Goal: Information Seeking & Learning: Find specific fact

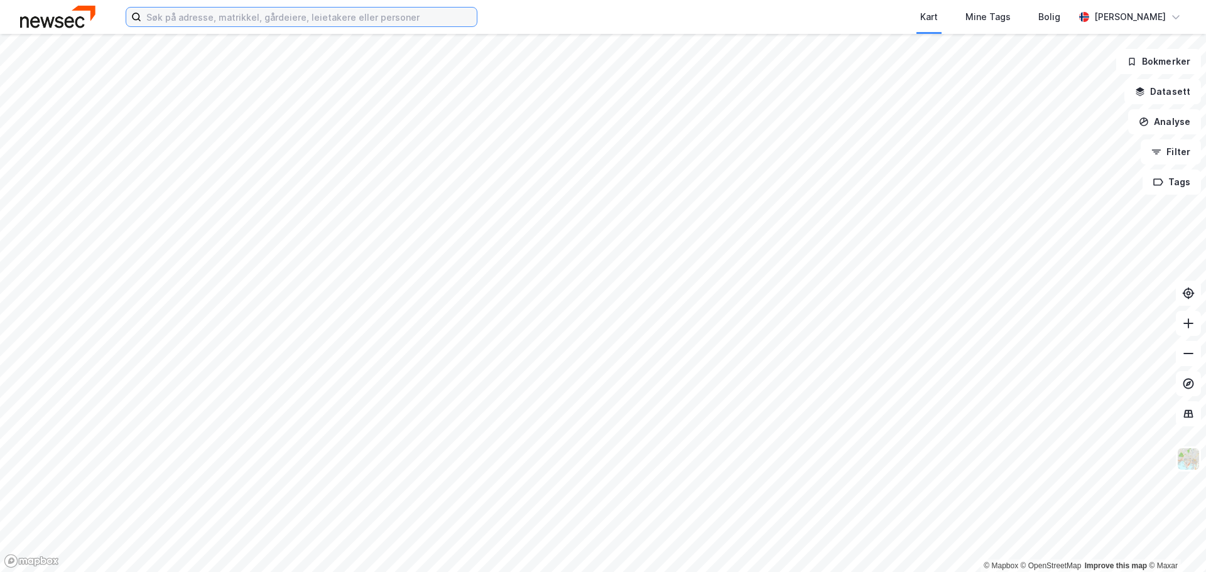
click at [264, 21] on input at bounding box center [308, 17] width 335 height 19
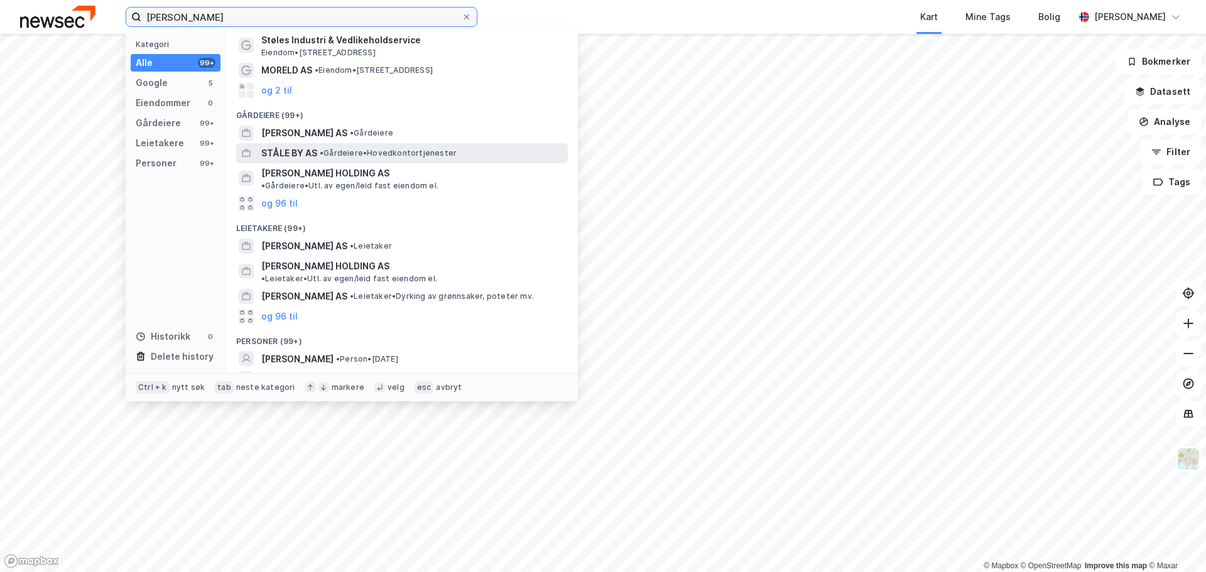
scroll to position [79, 0]
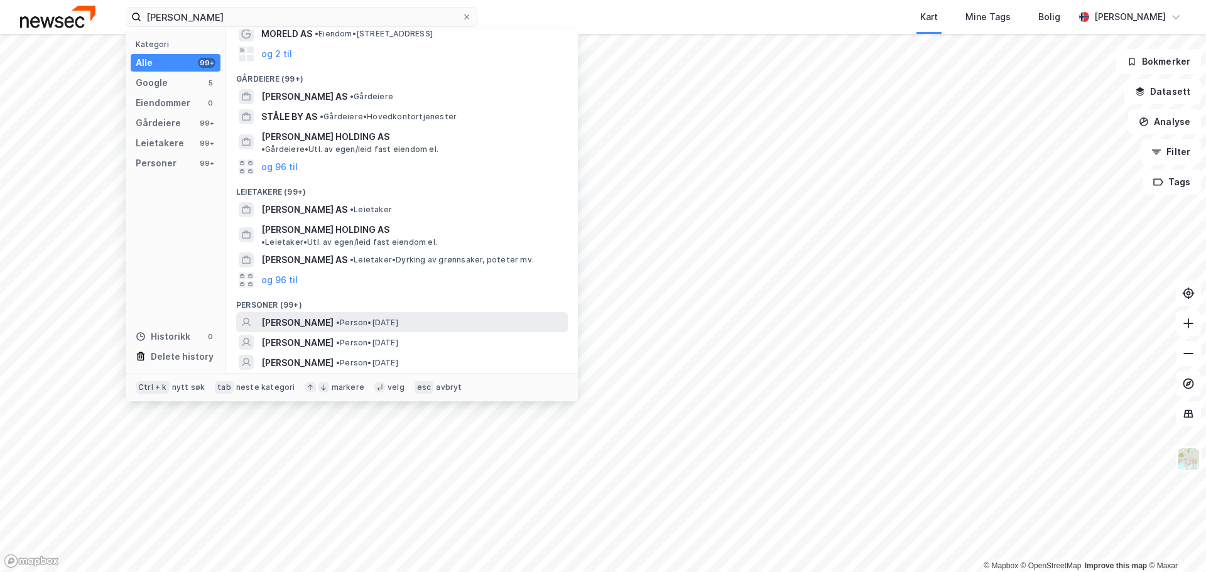
click at [383, 318] on span "• Person • [DATE]" at bounding box center [367, 323] width 62 height 10
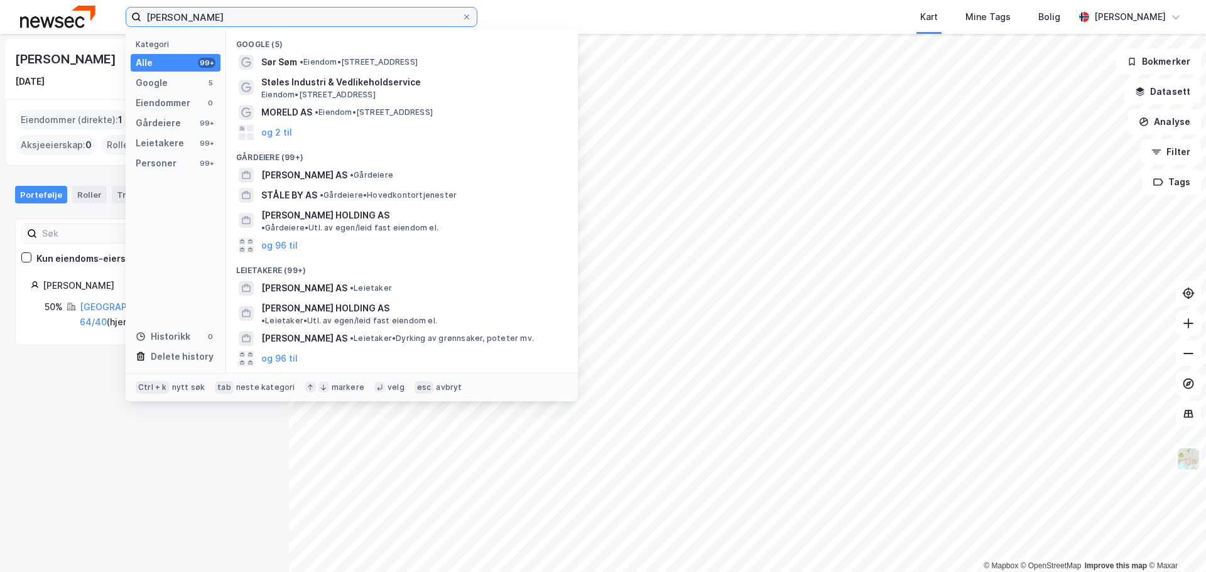
click at [268, 19] on input "[PERSON_NAME]" at bounding box center [301, 17] width 320 height 19
paste input "Ståle [PERSON_NAME]"
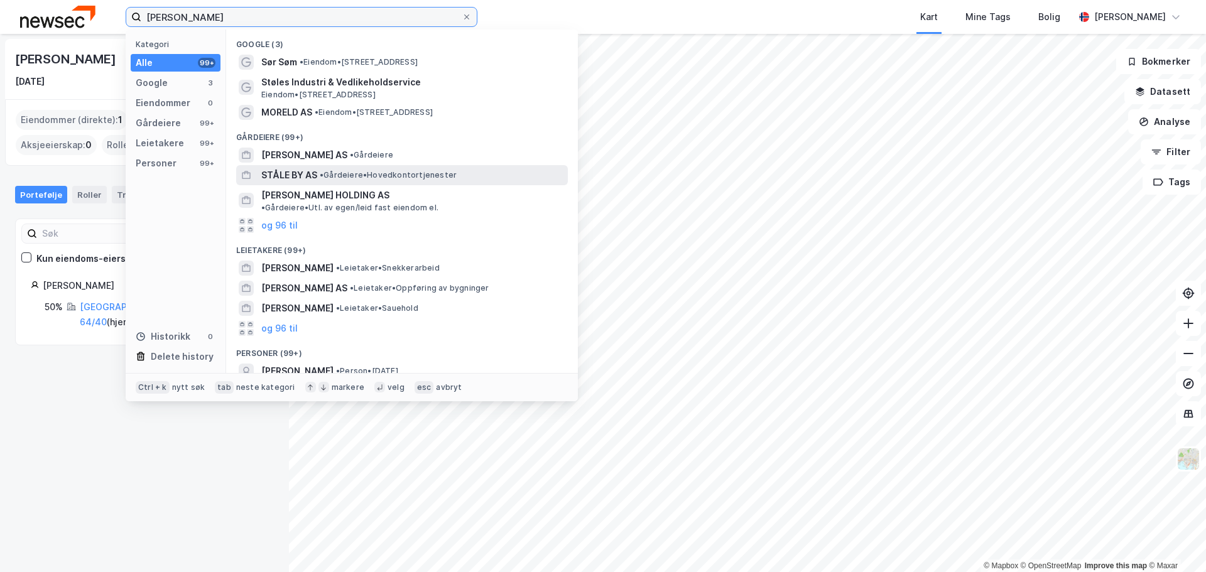
scroll to position [58, 0]
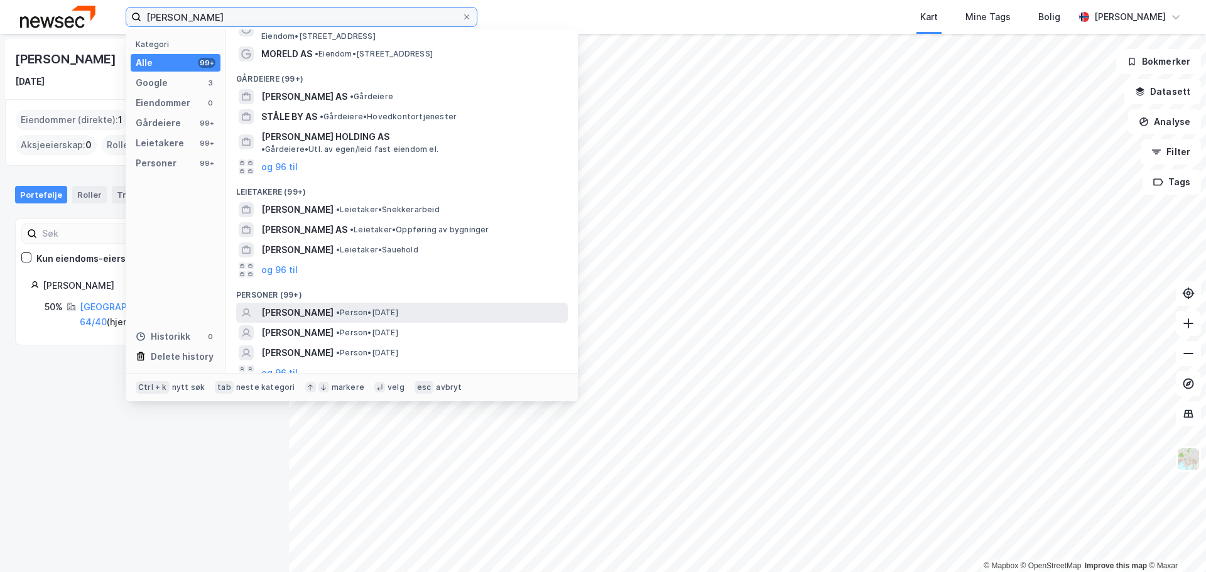
type input "[PERSON_NAME]"
click at [334, 305] on span "[PERSON_NAME]" at bounding box center [297, 312] width 72 height 15
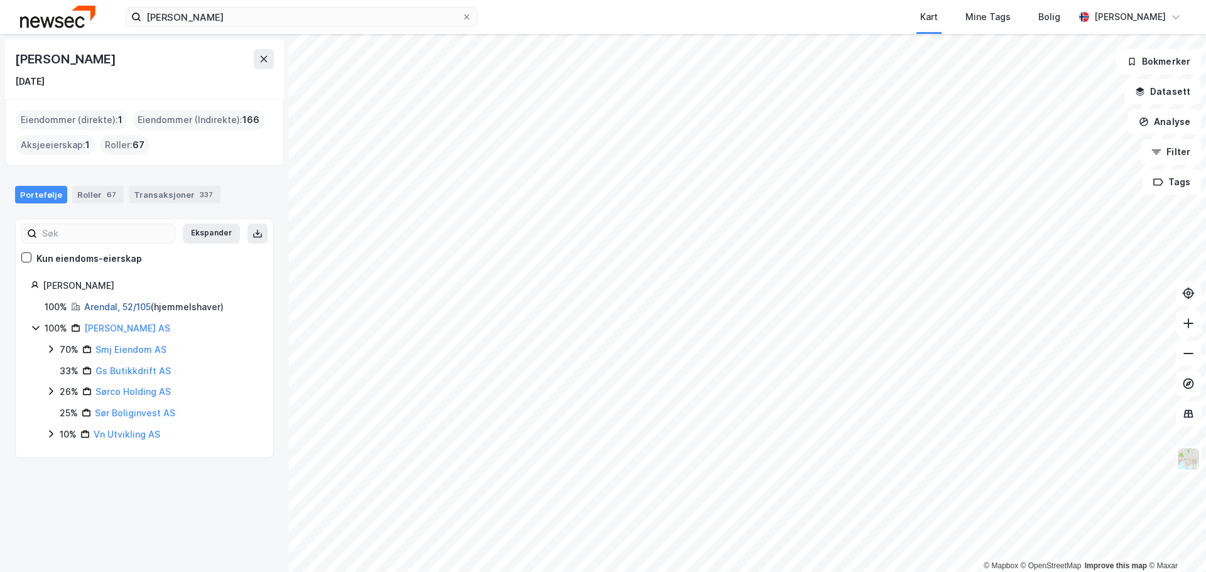
click at [111, 304] on link "Arendal, 52/105" at bounding box center [117, 307] width 67 height 11
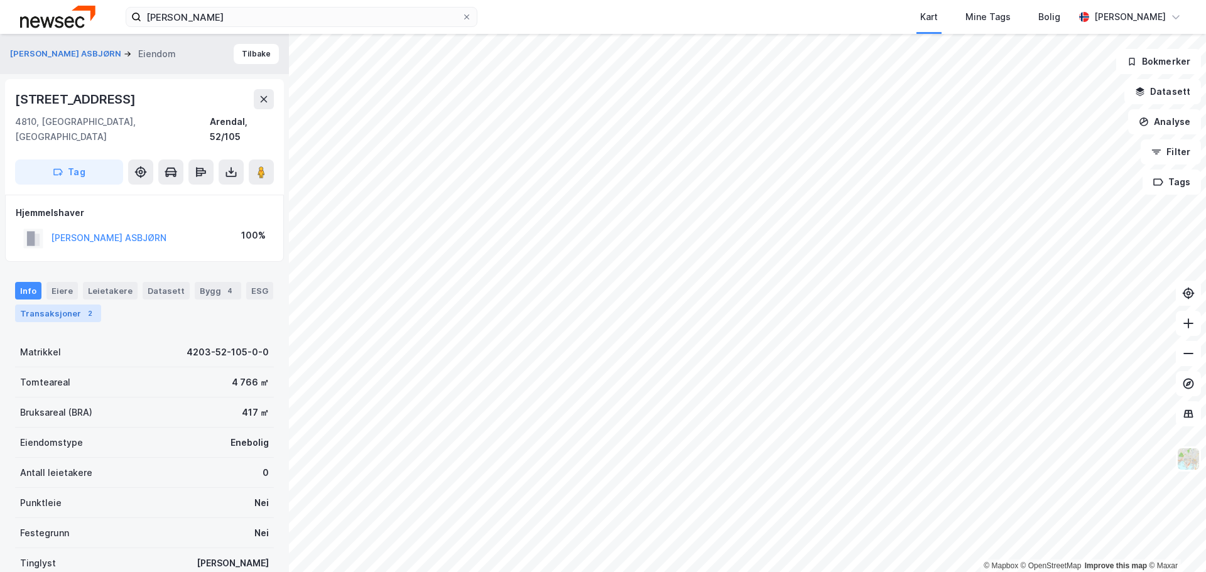
click at [72, 305] on div "Transaksjoner 2" at bounding box center [58, 314] width 86 height 18
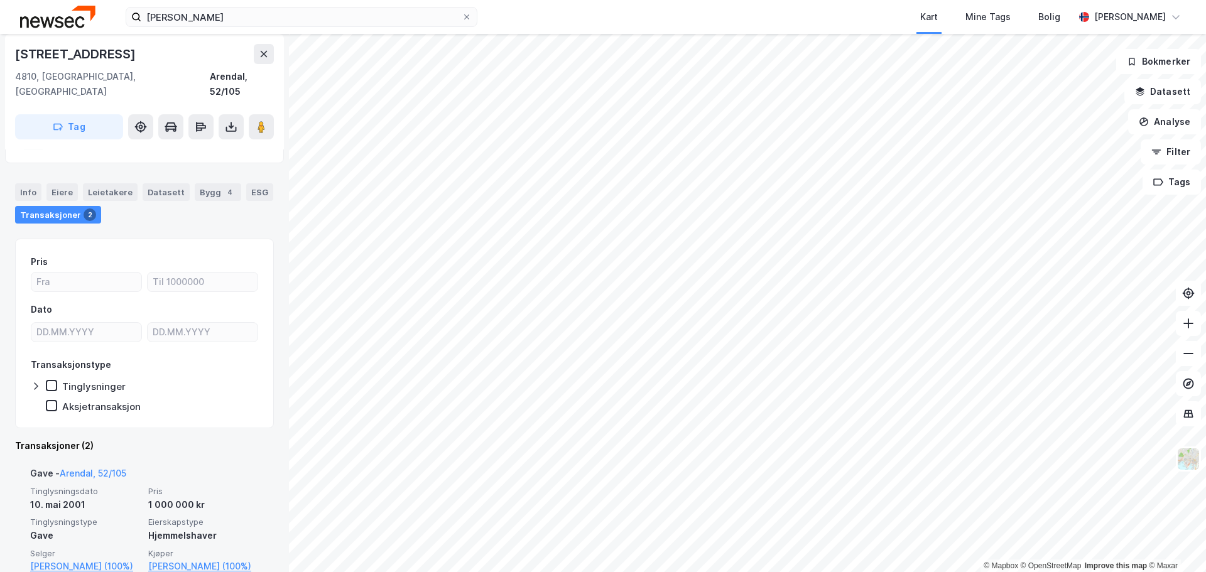
scroll to position [251, 0]
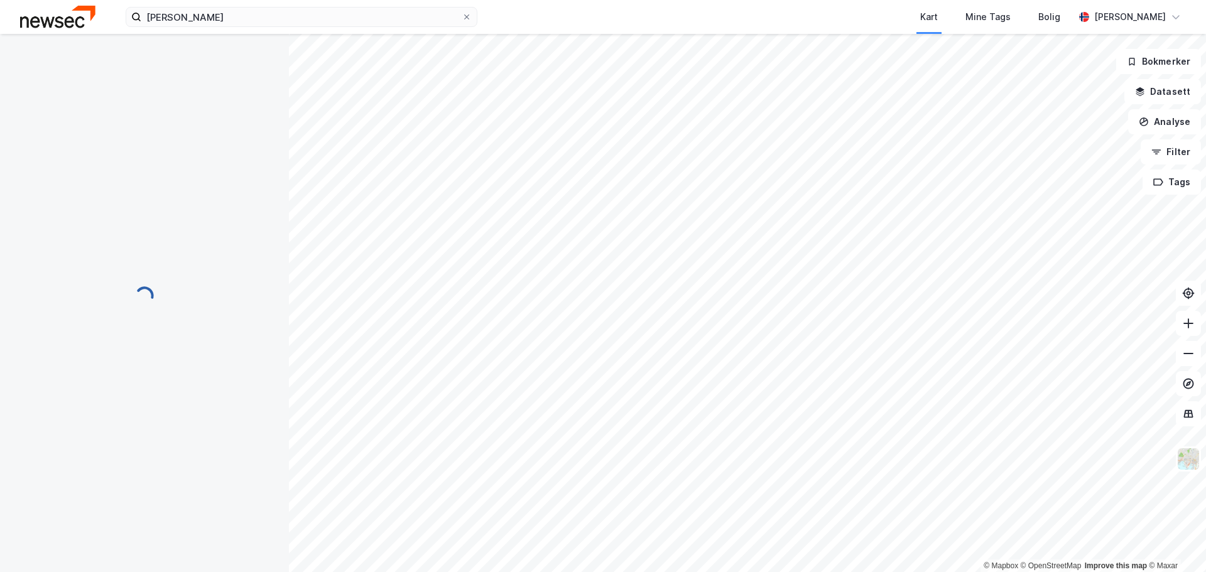
scroll to position [25, 0]
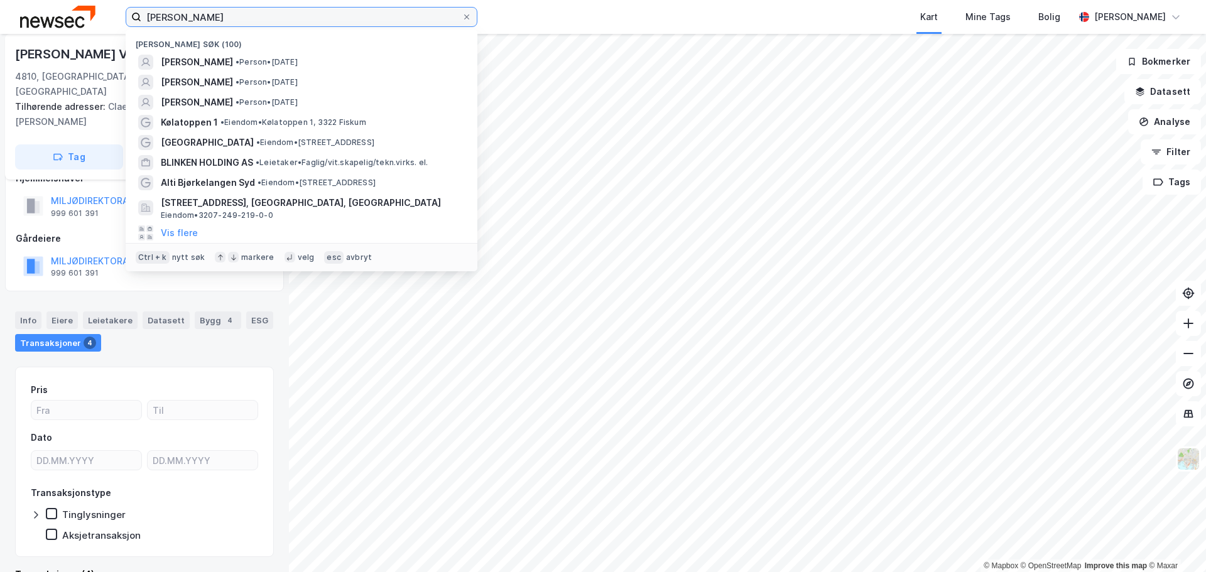
click at [280, 19] on input "[PERSON_NAME]" at bounding box center [301, 17] width 320 height 19
click at [543, 14] on div "Kart Mine Tags Bolig" at bounding box center [806, 17] width 537 height 34
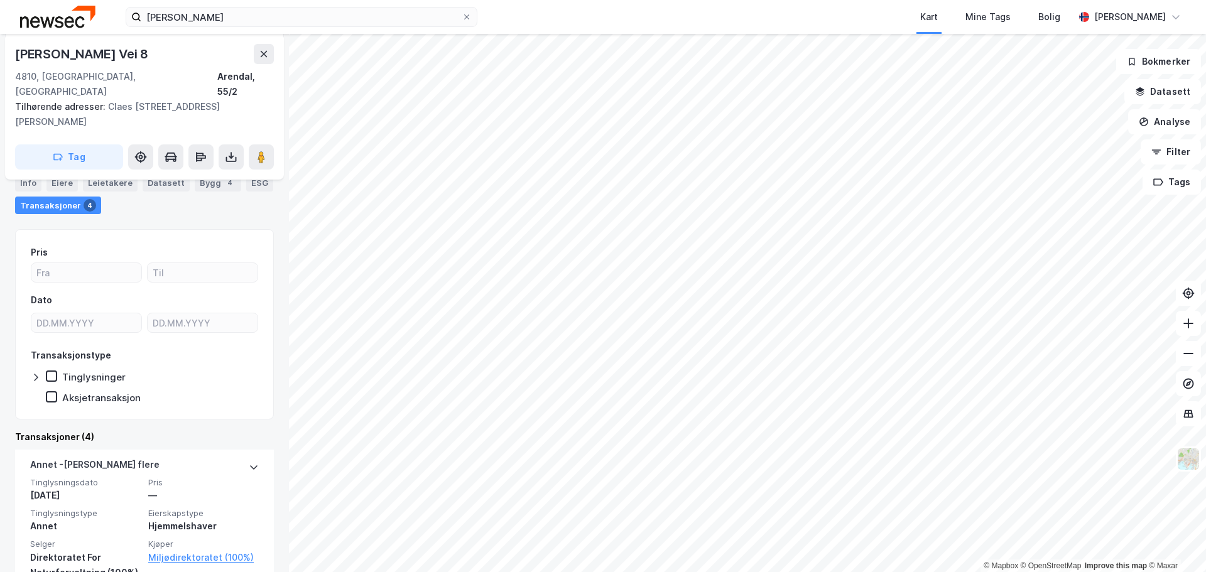
scroll to position [60, 0]
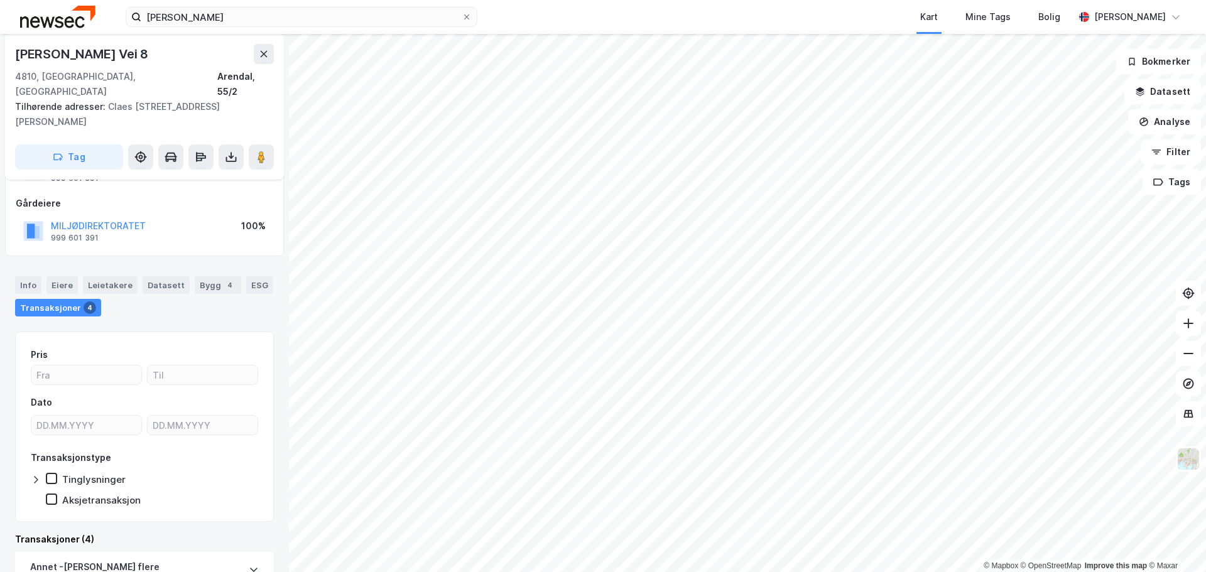
click at [32, 19] on img at bounding box center [57, 17] width 75 height 22
